Goal: Check status: Check status

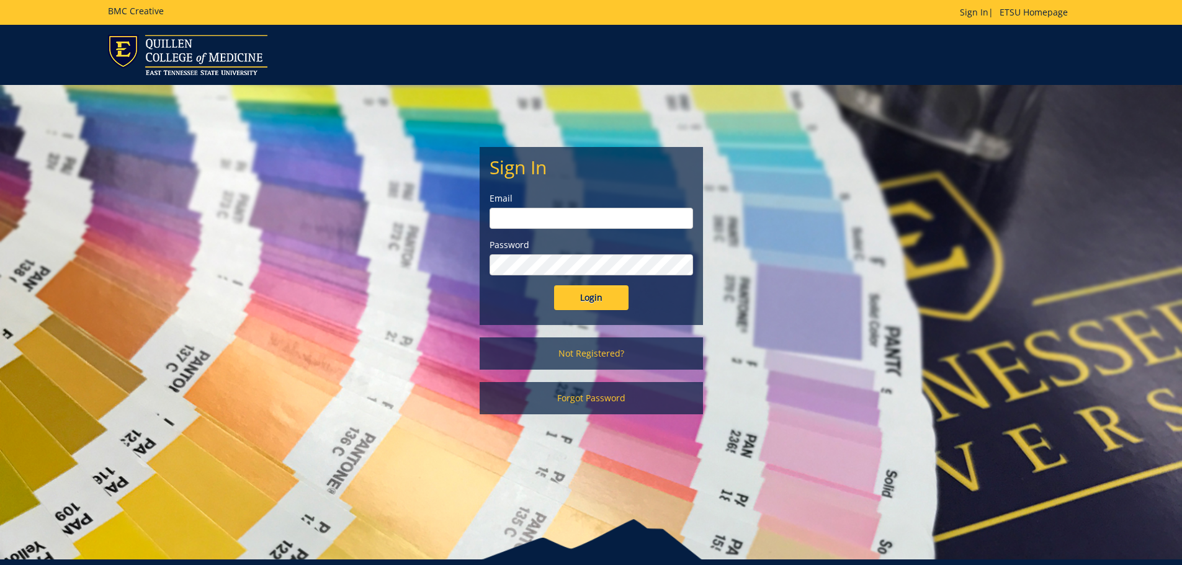
type input "[EMAIL_ADDRESS][DOMAIN_NAME]"
click at [568, 300] on input "Login" at bounding box center [591, 297] width 74 height 25
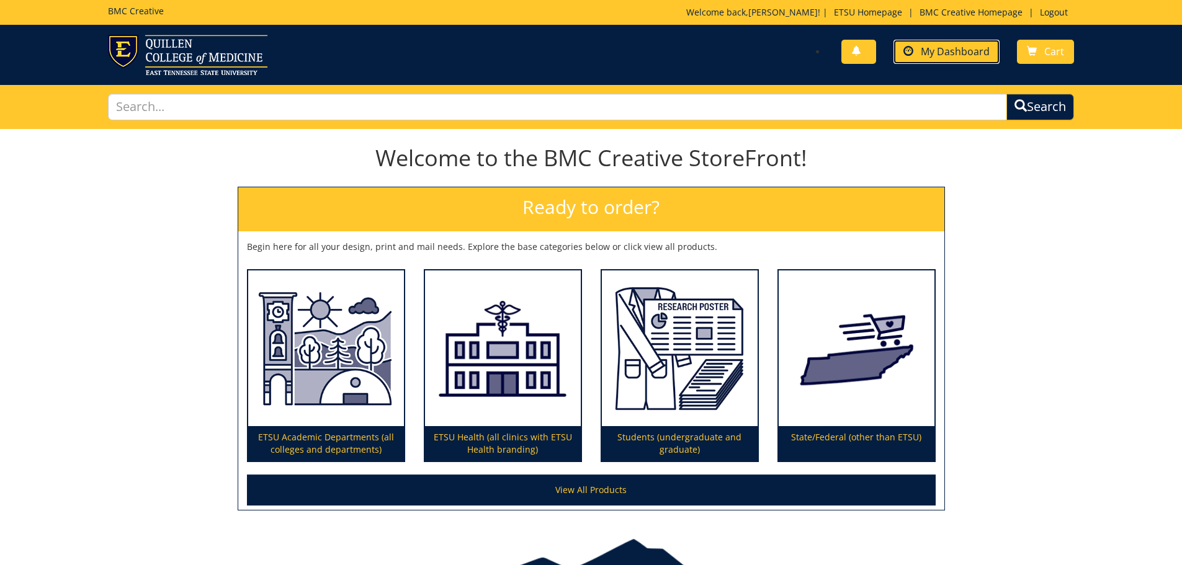
click at [955, 48] on span "My Dashboard" at bounding box center [955, 52] width 69 height 14
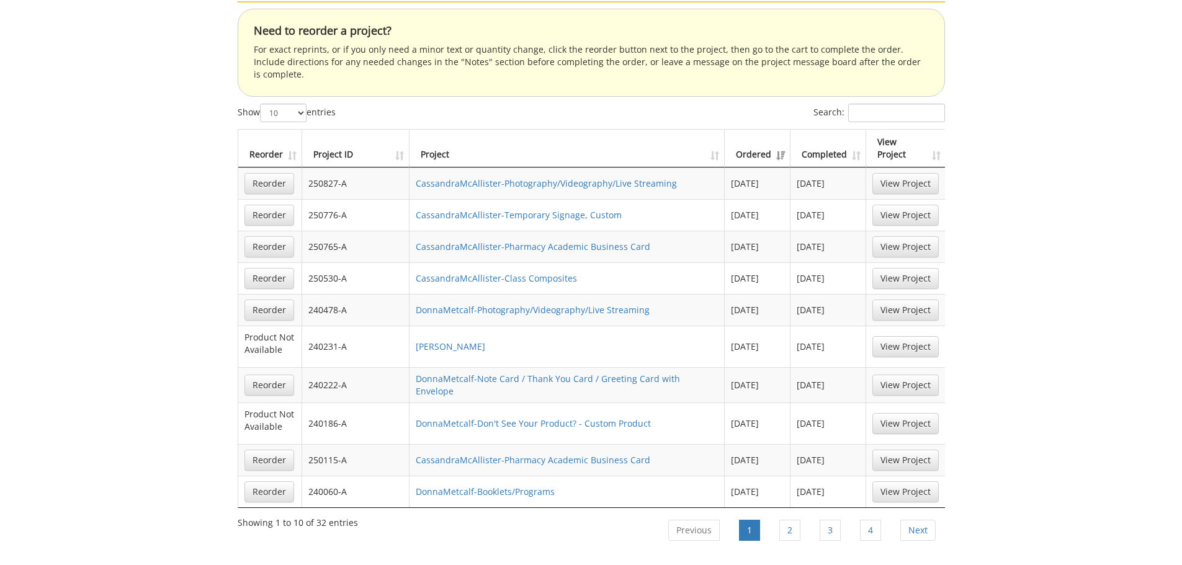
scroll to position [869, 0]
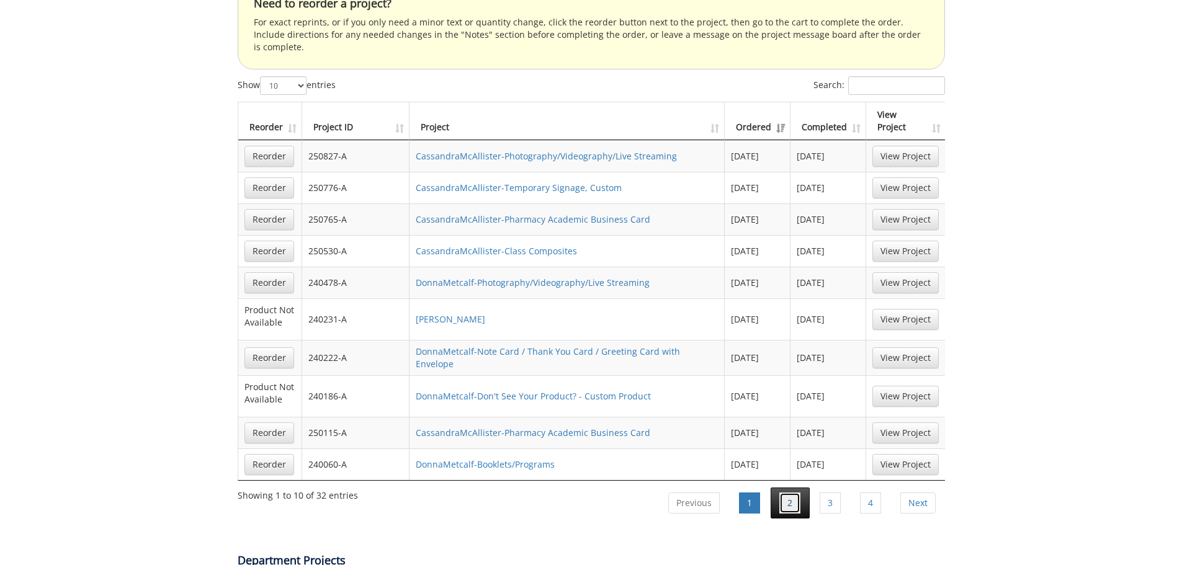
click at [783, 493] on link "2" at bounding box center [789, 503] width 21 height 21
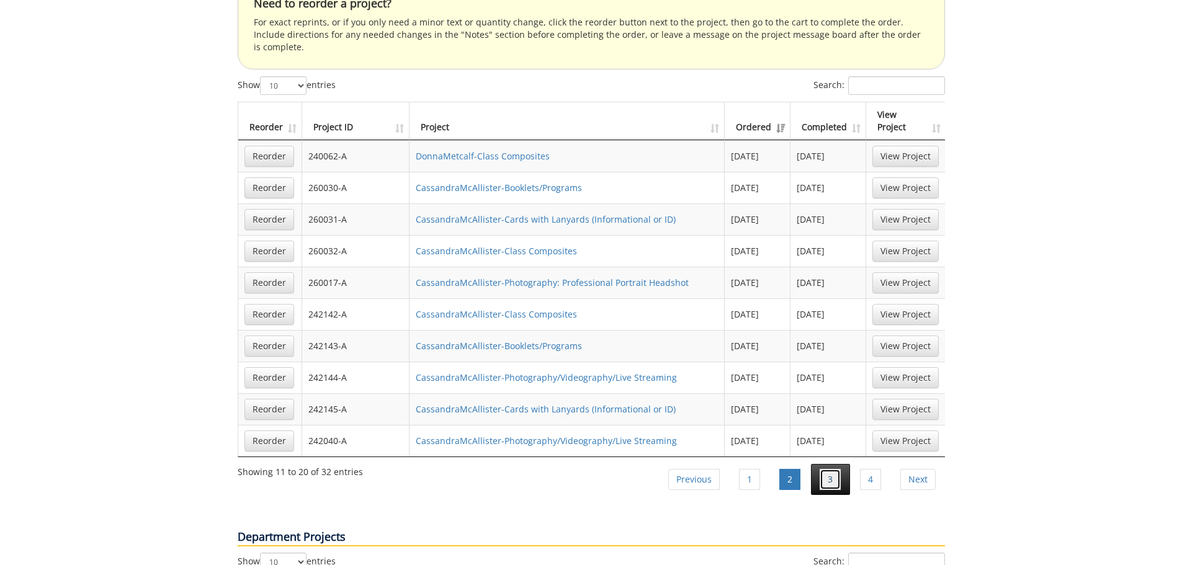
click at [831, 469] on link "3" at bounding box center [830, 479] width 21 height 21
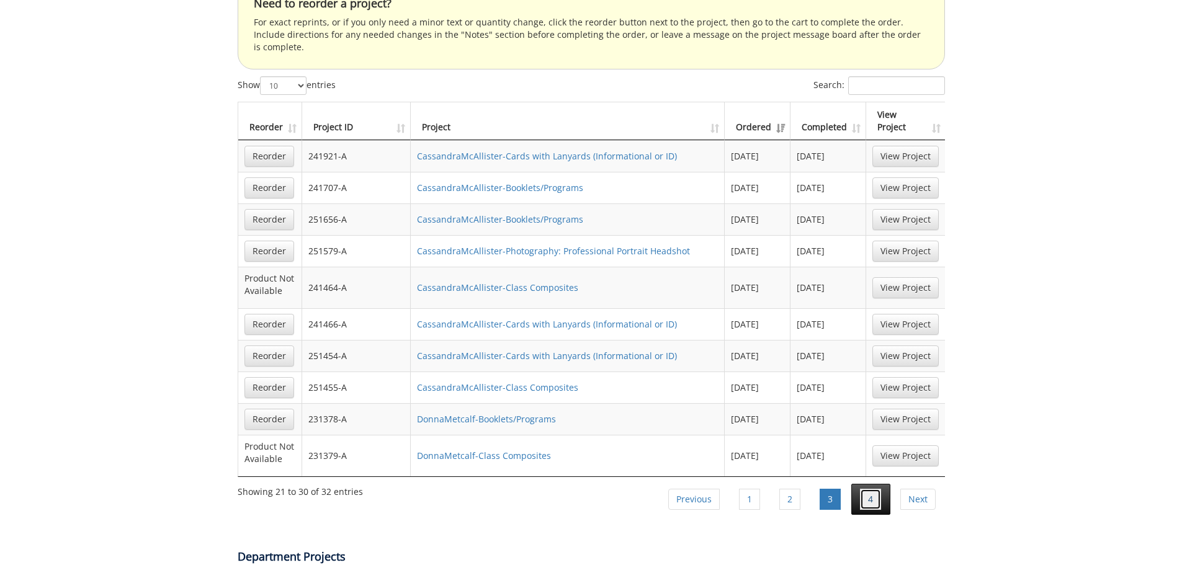
click at [872, 489] on link "4" at bounding box center [870, 499] width 21 height 21
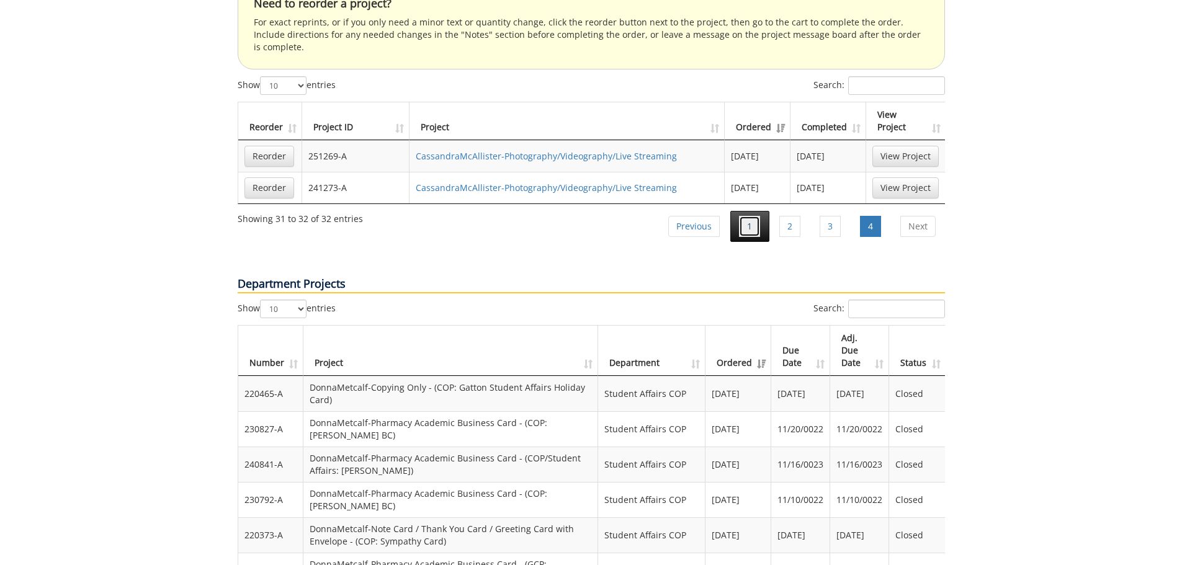
click at [741, 216] on link "1" at bounding box center [749, 226] width 21 height 21
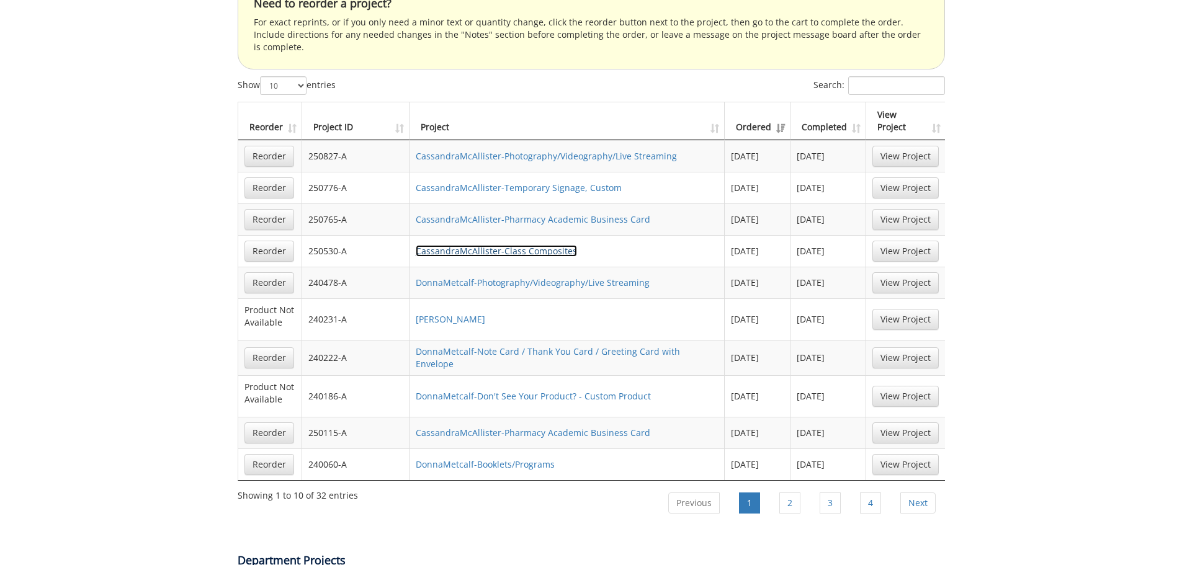
click at [539, 245] on link "CassandraMcAllister-Class Composites" at bounding box center [496, 251] width 161 height 12
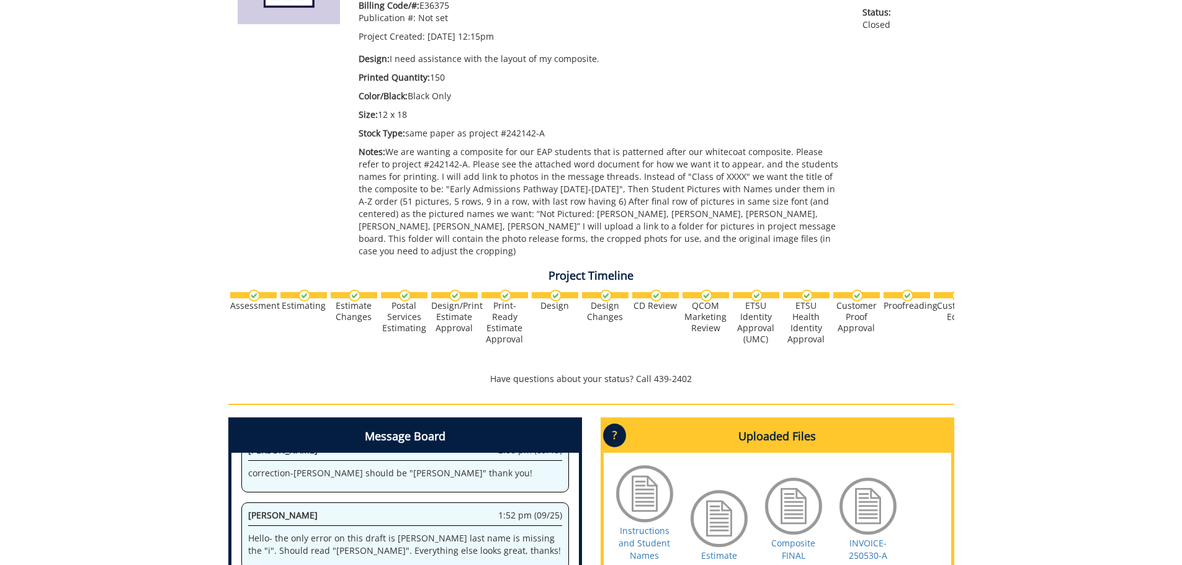
scroll to position [310, 0]
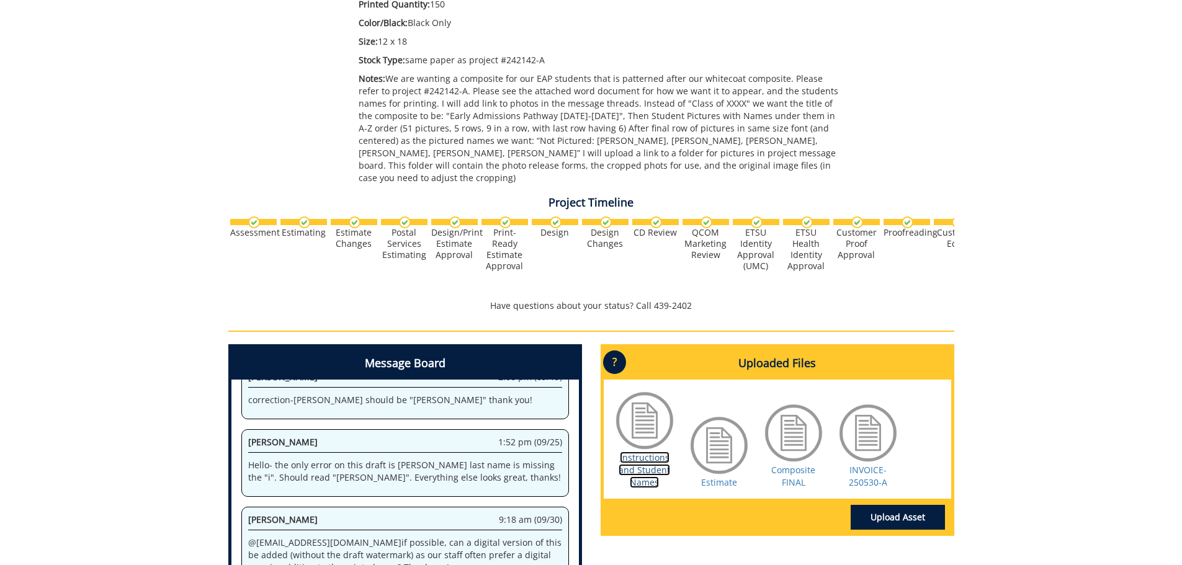
click at [646, 457] on link "Instructions and Student Names" at bounding box center [644, 470] width 51 height 37
